Goal: Transaction & Acquisition: Download file/media

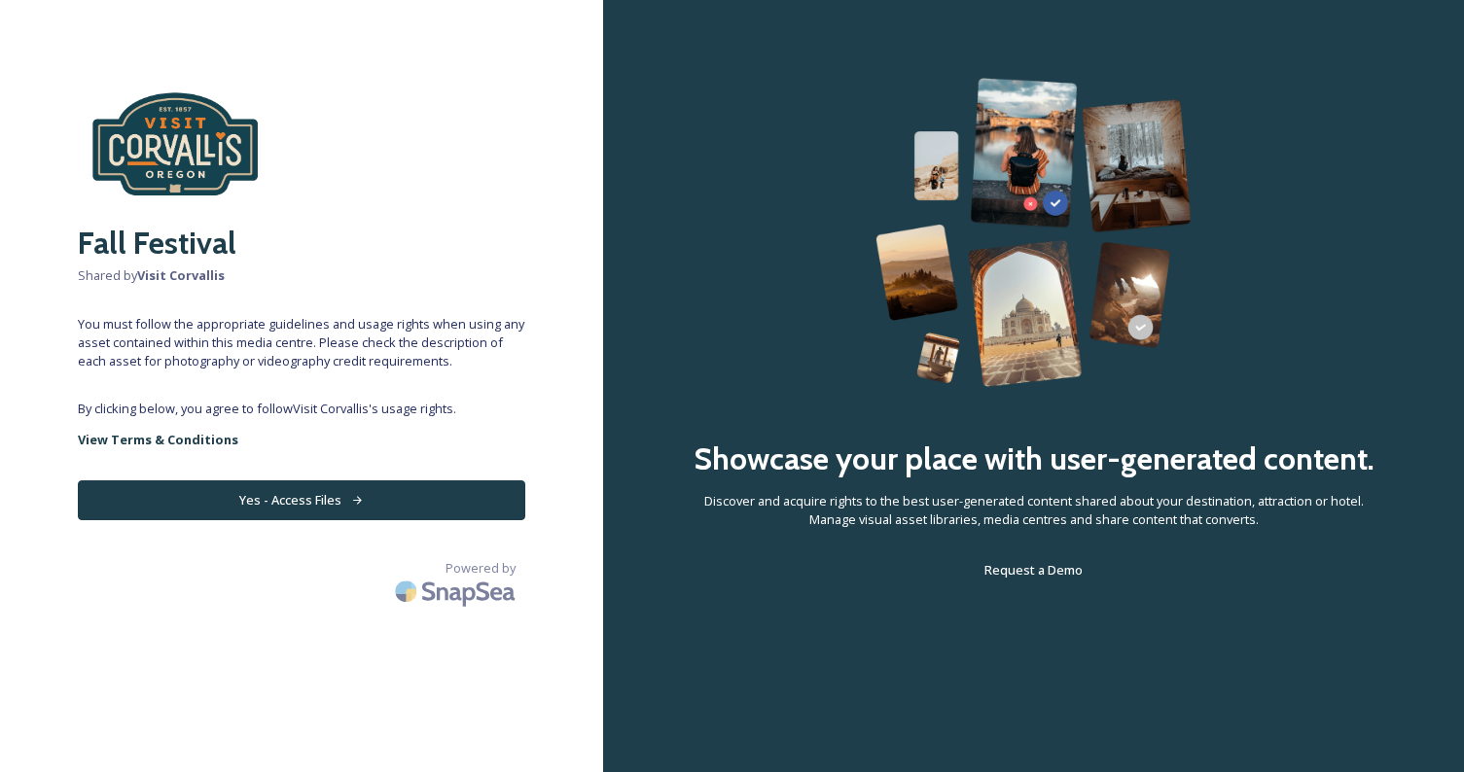
click at [360, 493] on button "Yes - Access Files" at bounding box center [301, 500] width 447 height 40
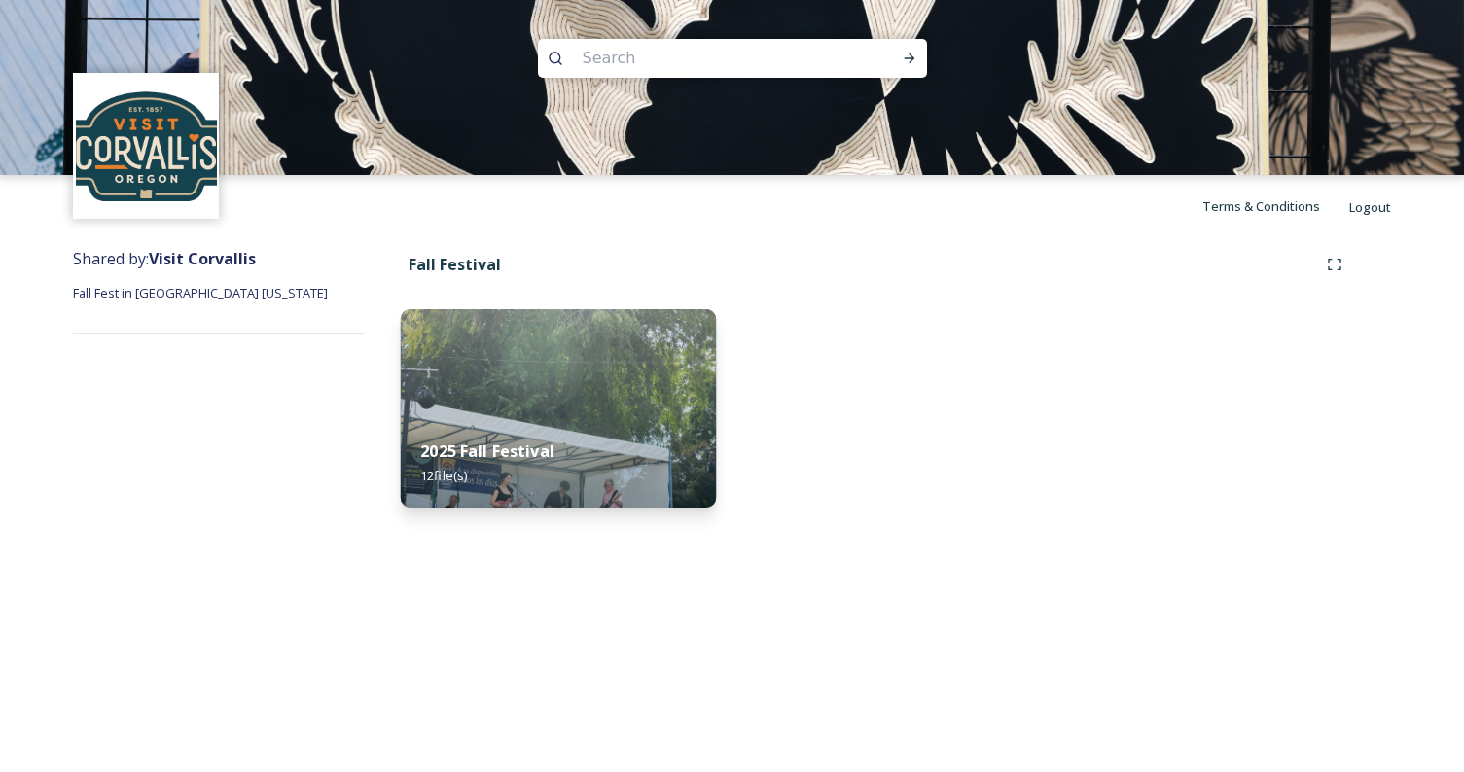
click at [572, 383] on img at bounding box center [559, 408] width 316 height 198
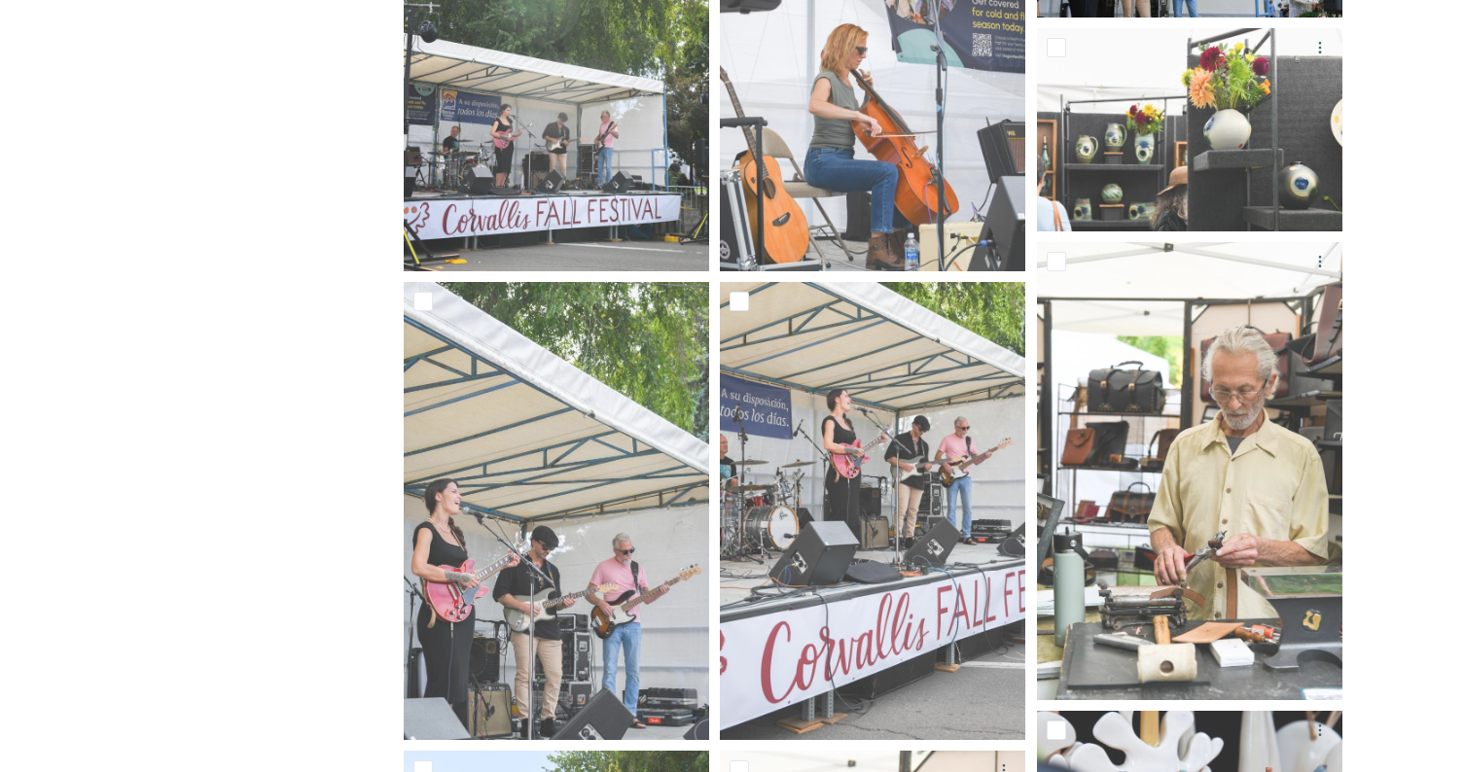
scroll to position [581, 0]
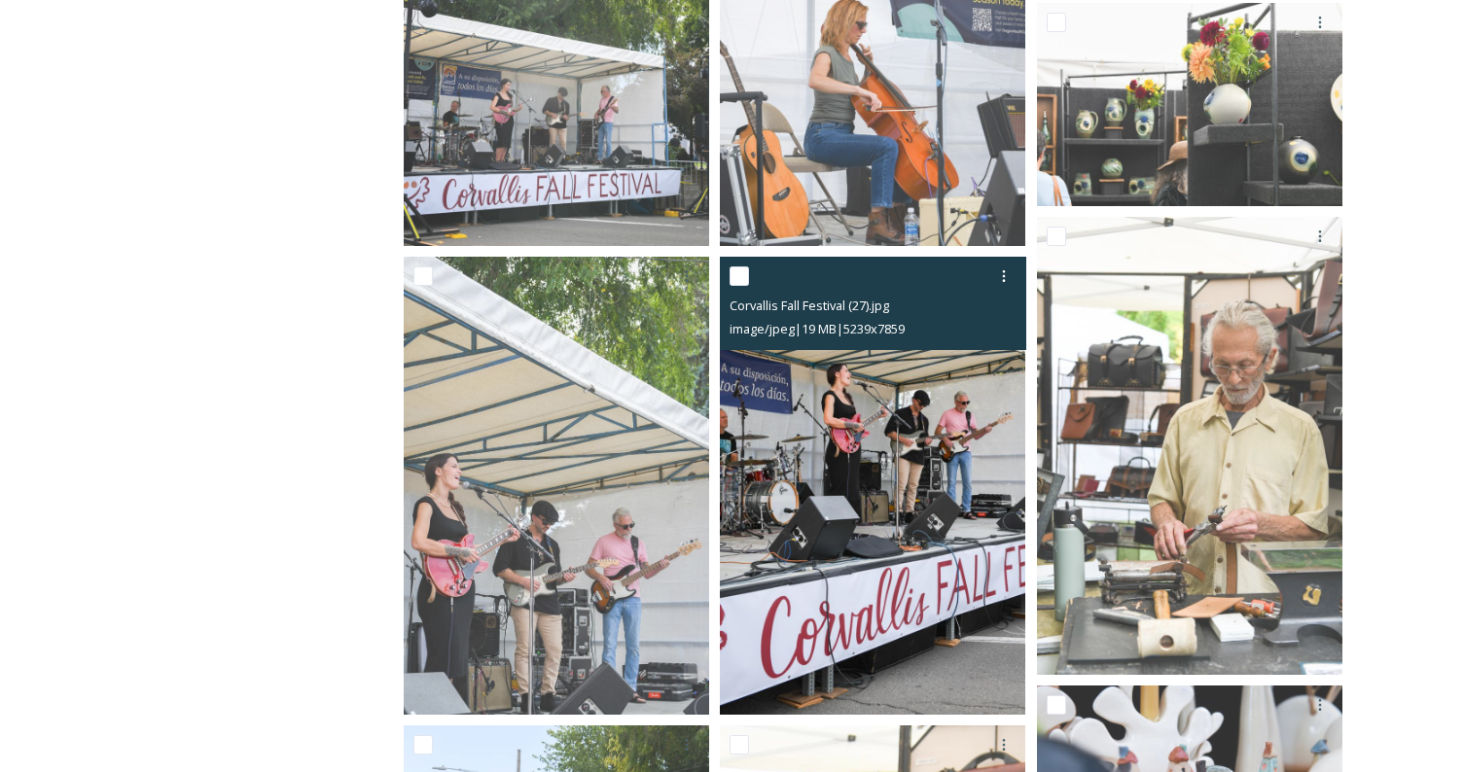
click at [747, 276] on input "checkbox" at bounding box center [738, 275] width 19 height 19
checkbox input "true"
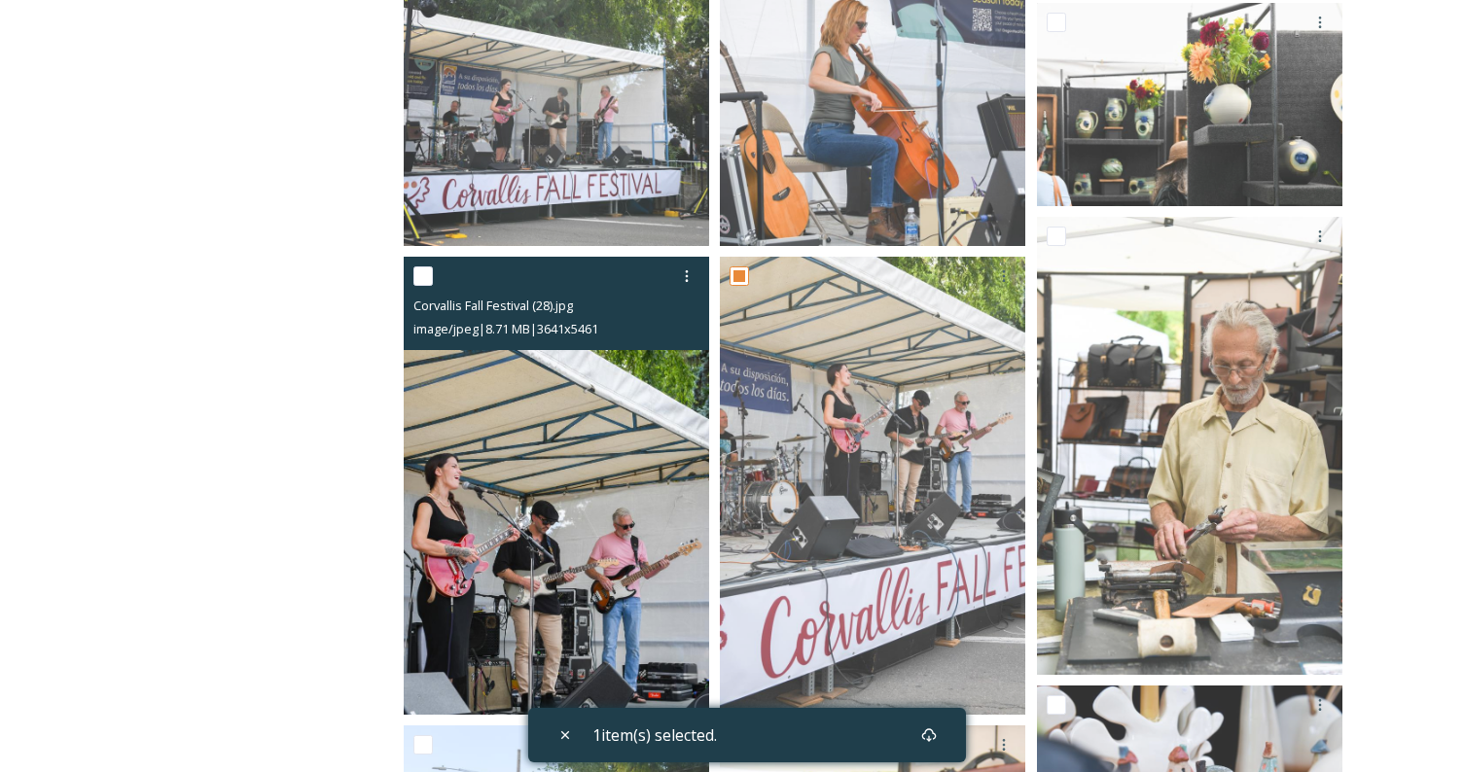
click at [418, 271] on input "checkbox" at bounding box center [422, 275] width 19 height 19
checkbox input "true"
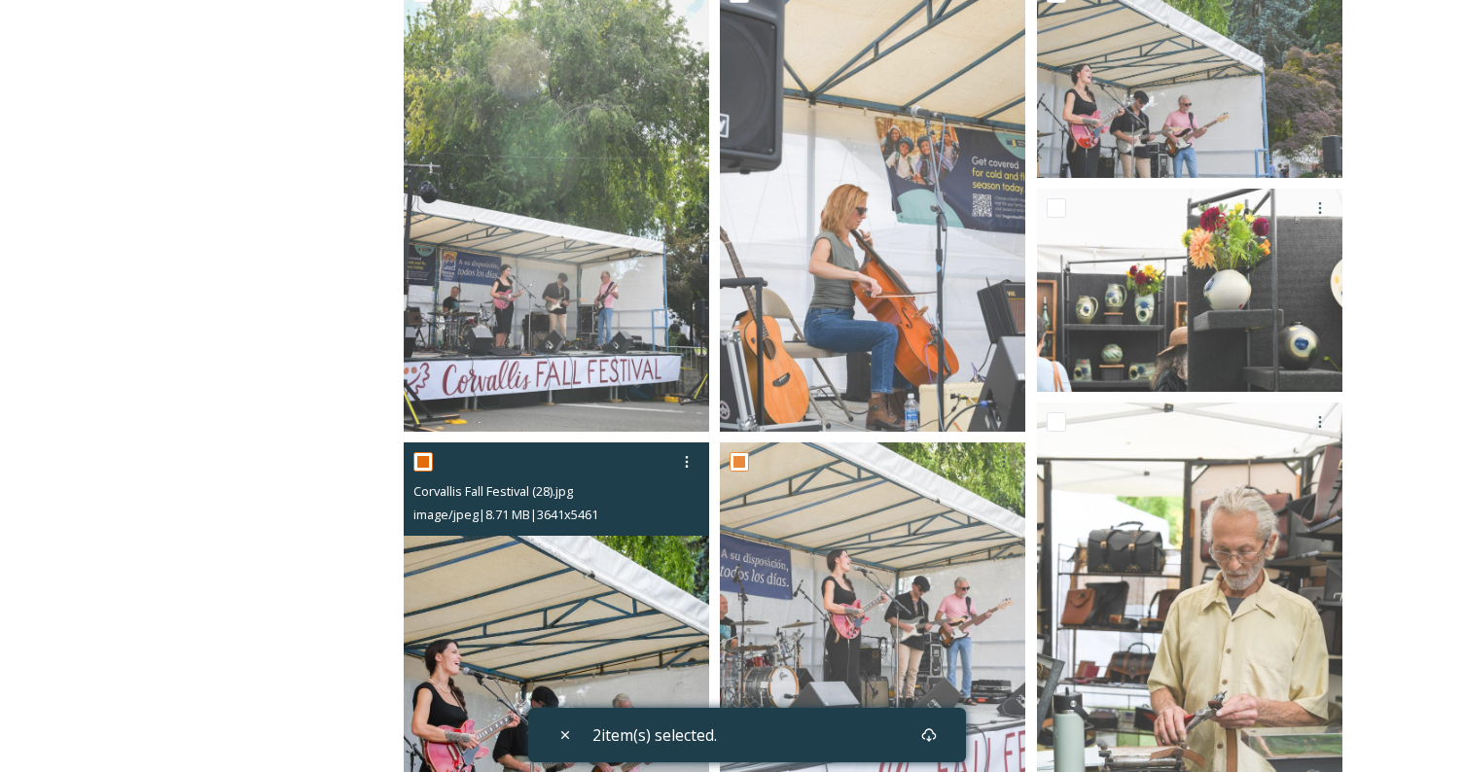
scroll to position [370, 0]
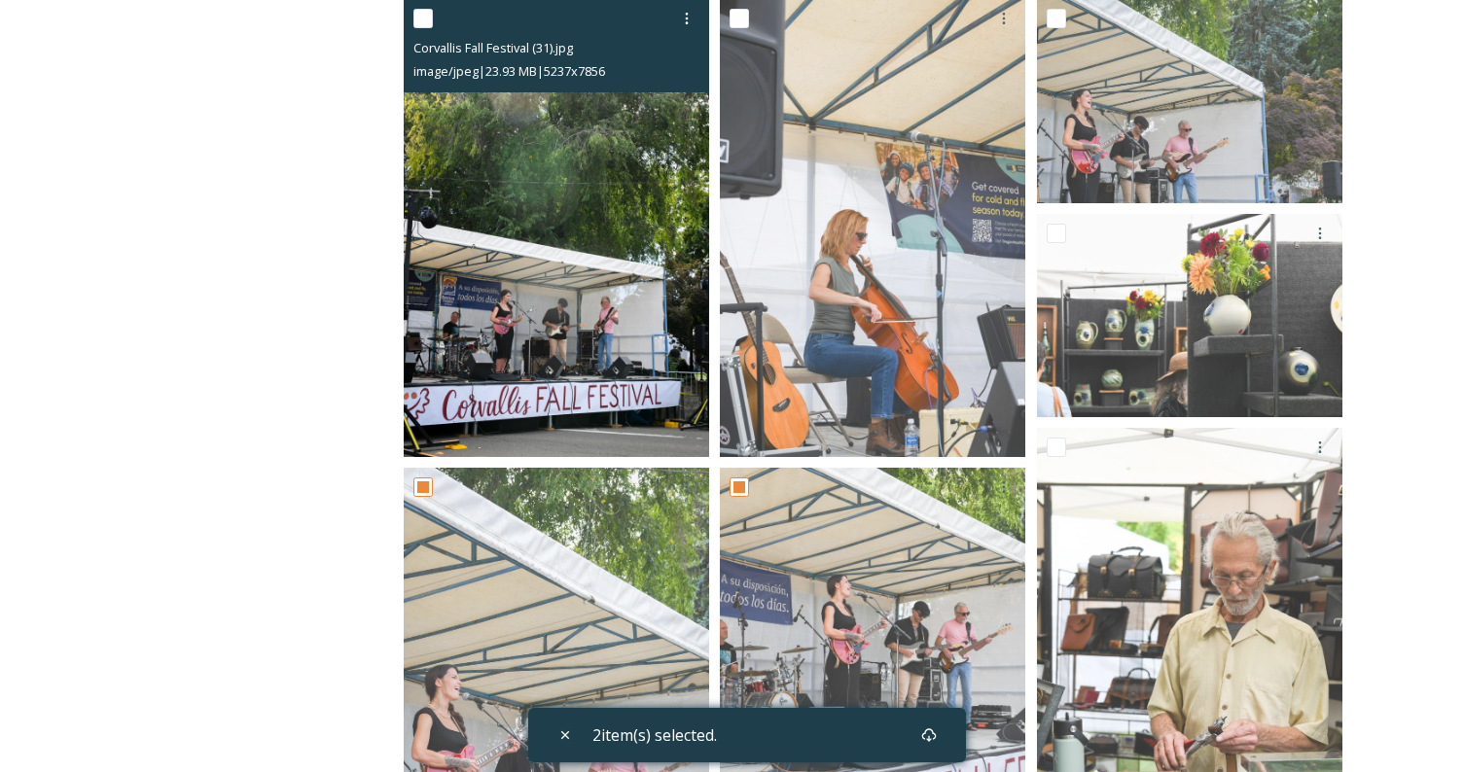
click at [418, 13] on input "checkbox" at bounding box center [422, 18] width 19 height 19
checkbox input "true"
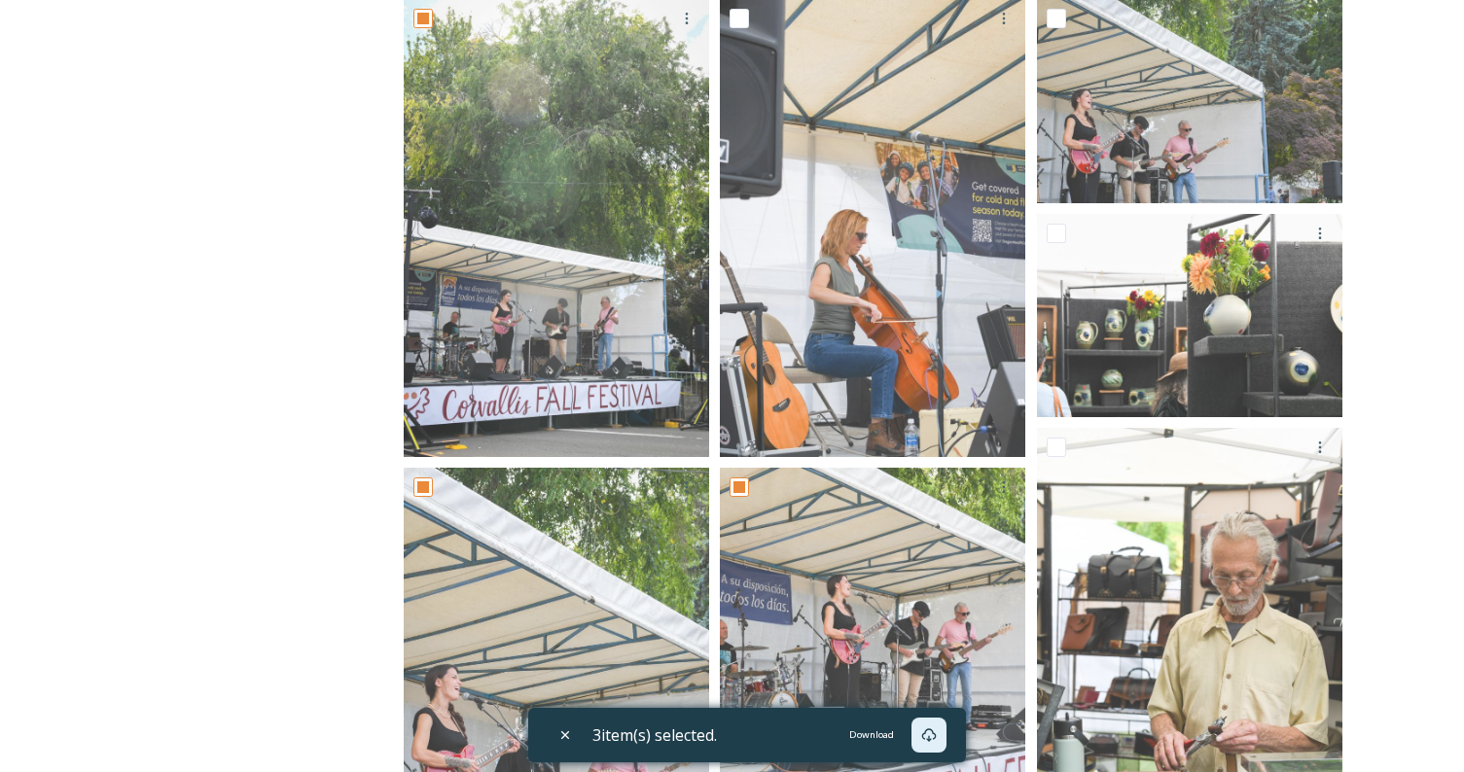
click at [936, 738] on icon at bounding box center [928, 735] width 15 height 14
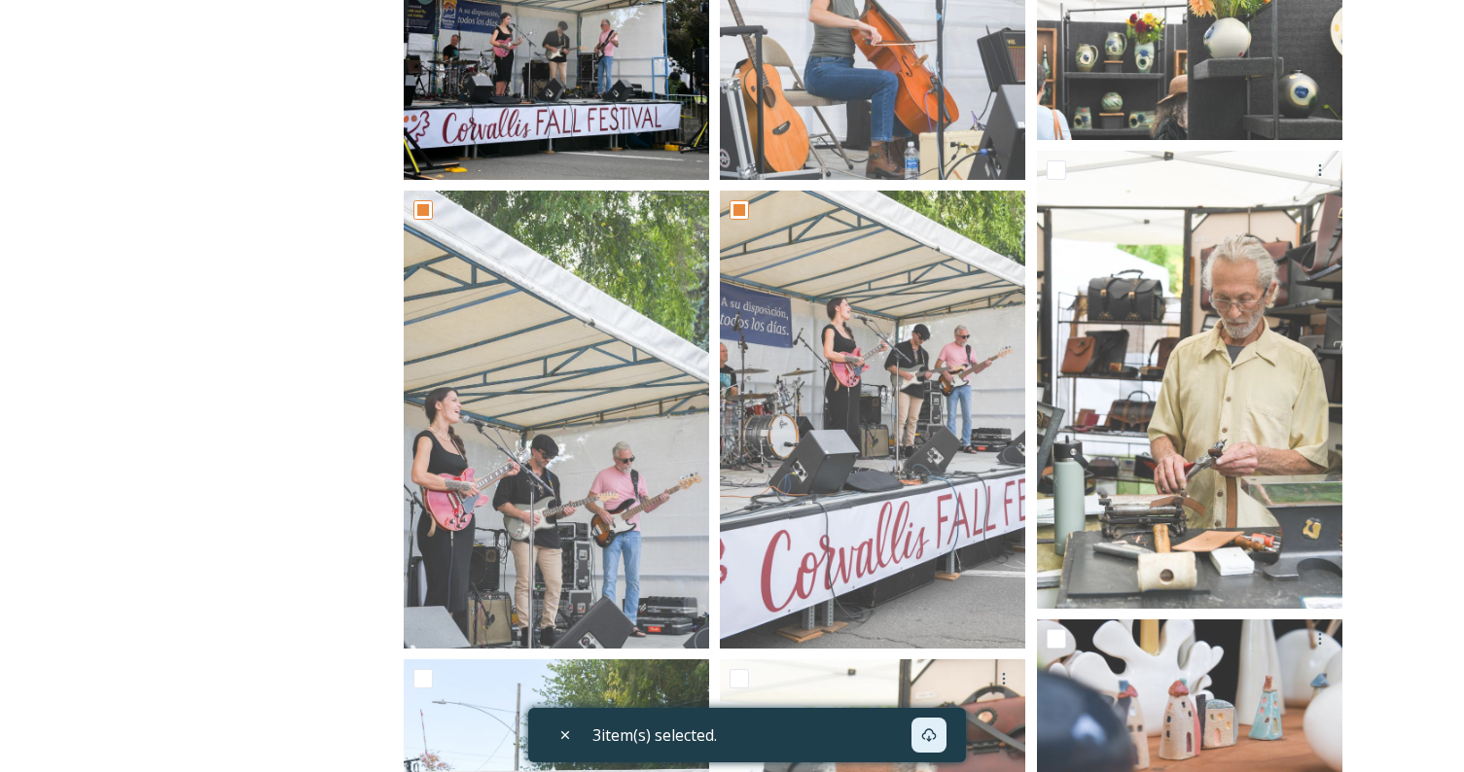
scroll to position [653, 0]
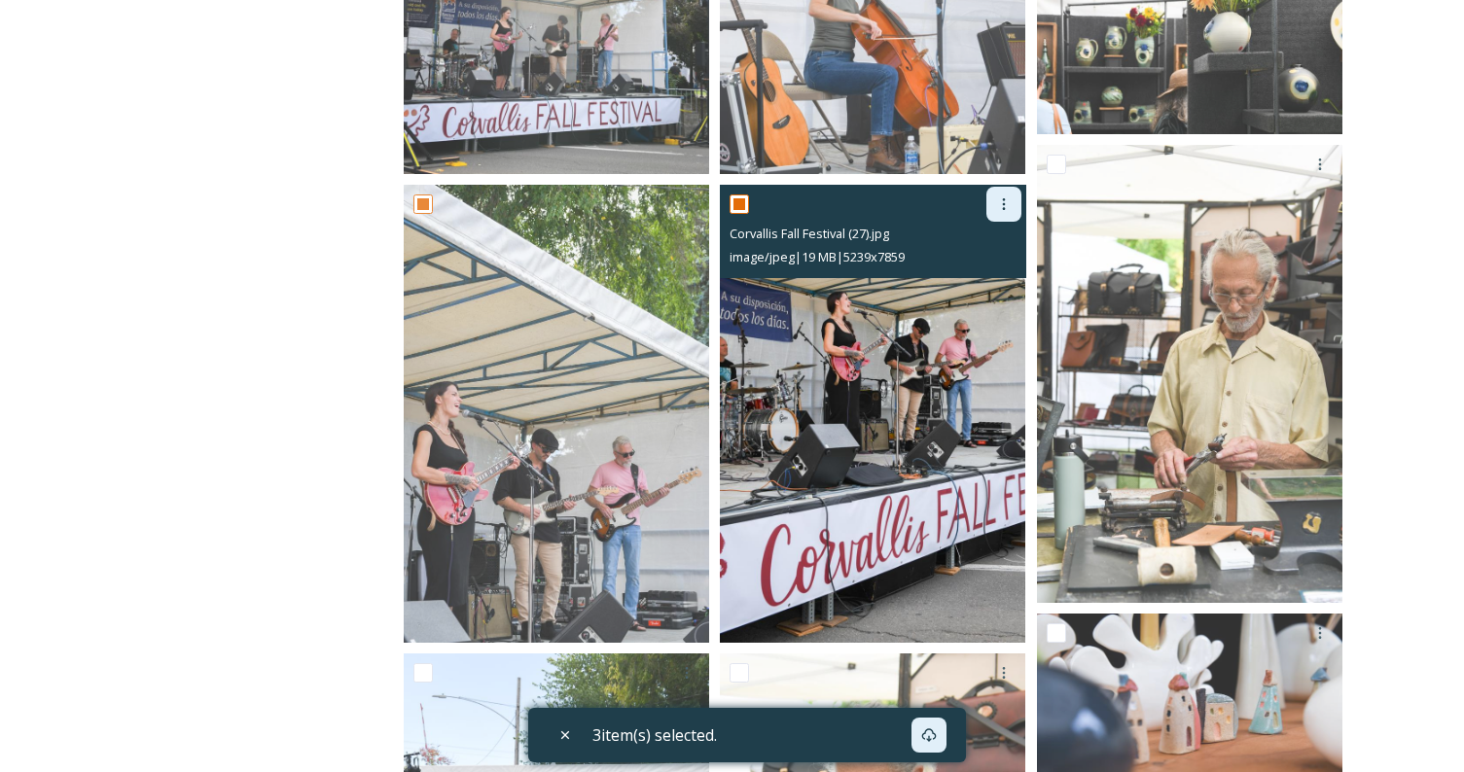
click at [1002, 202] on icon at bounding box center [1004, 204] width 16 height 16
click at [952, 276] on span "Download" at bounding box center [980, 284] width 59 height 18
click at [838, 374] on img at bounding box center [872, 414] width 305 height 458
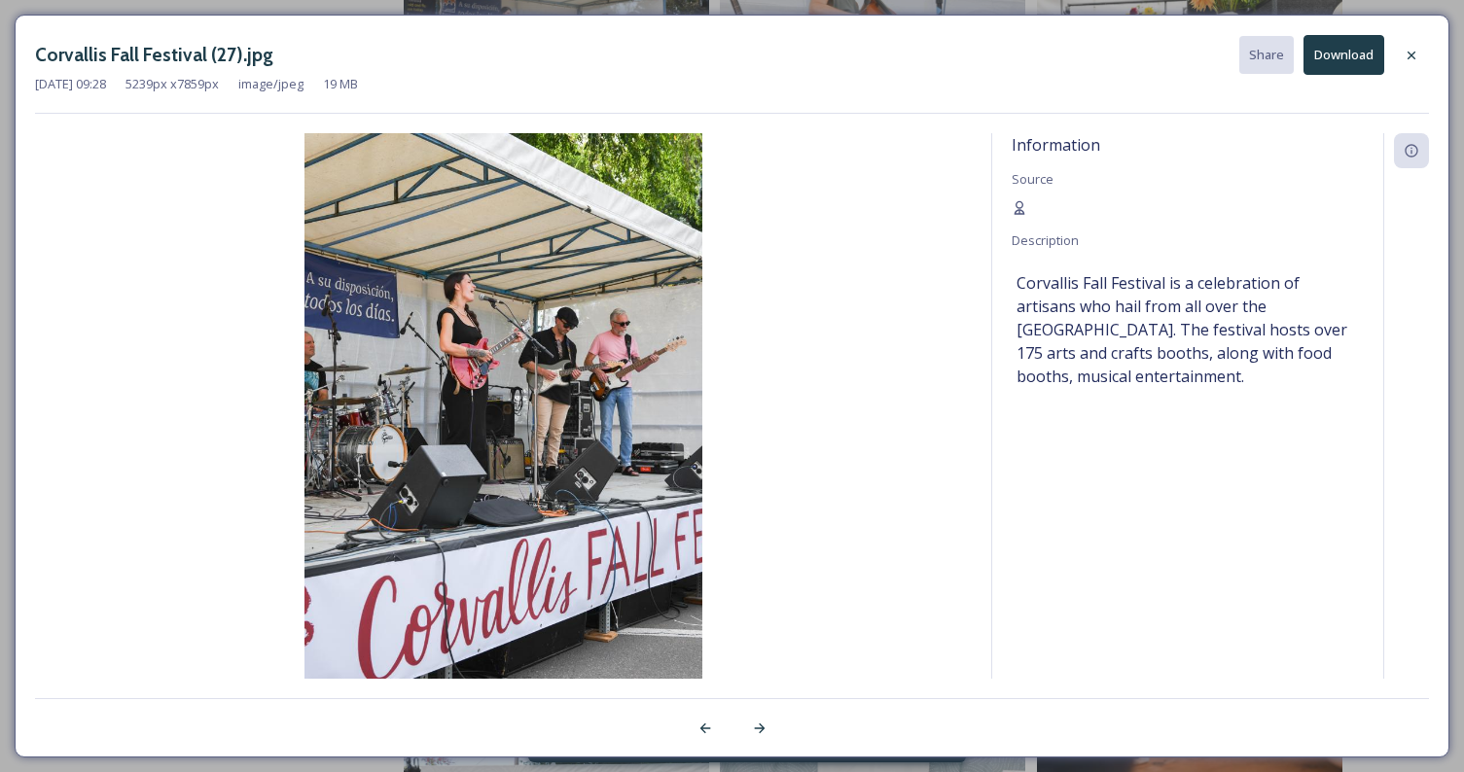
click at [838, 374] on img at bounding box center [503, 431] width 937 height 597
click at [1353, 43] on button "Download" at bounding box center [1343, 55] width 81 height 40
click at [1327, 53] on button "Download" at bounding box center [1343, 55] width 81 height 40
click at [1353, 63] on button "Download" at bounding box center [1343, 55] width 81 height 40
click at [1123, 7] on div "Corvallis Fall Festival (27).jpg Share Download [DATE] 09:28 5239 px x 7859 px …" at bounding box center [732, 386] width 1464 height 772
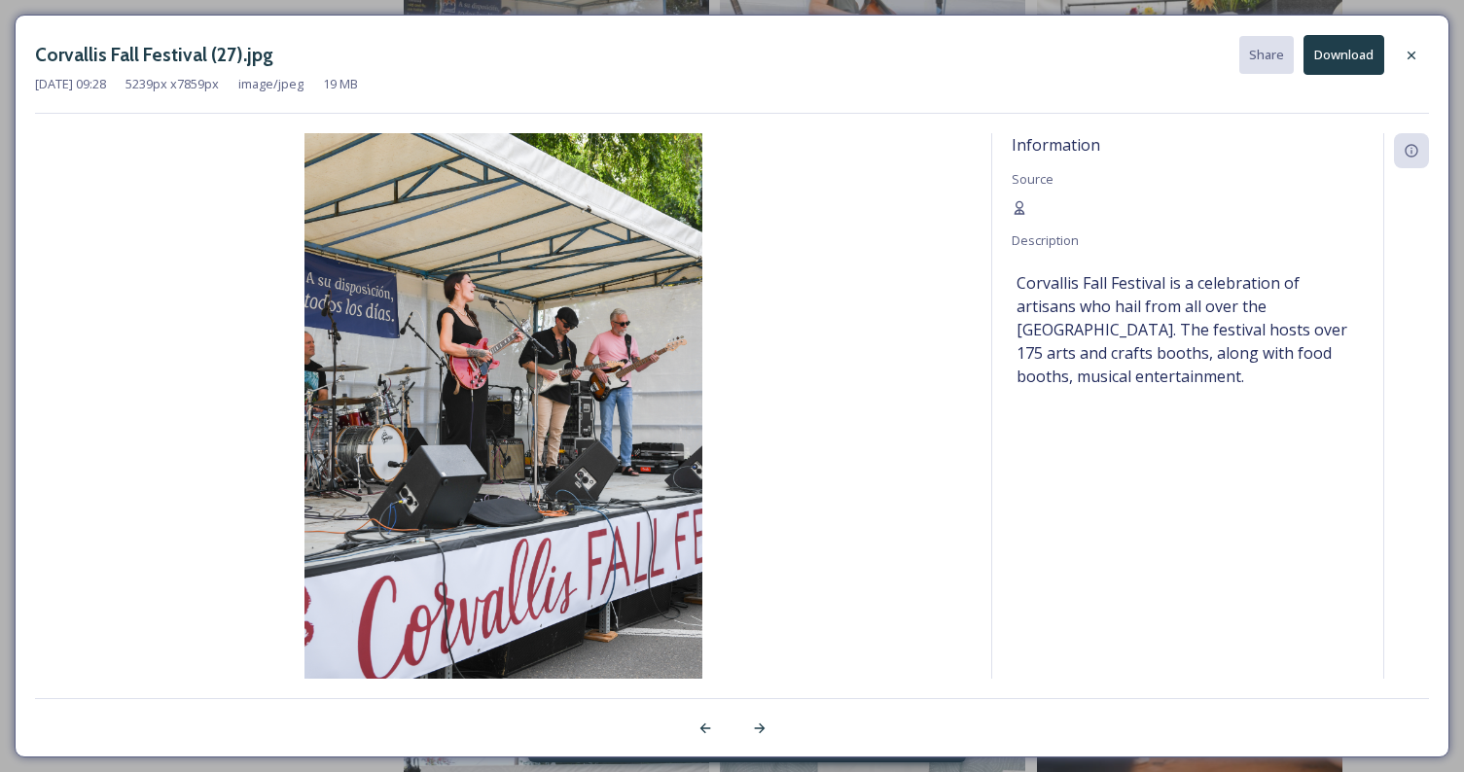
click at [1336, 45] on button "Download" at bounding box center [1343, 55] width 81 height 40
